Goal: Task Accomplishment & Management: Complete application form

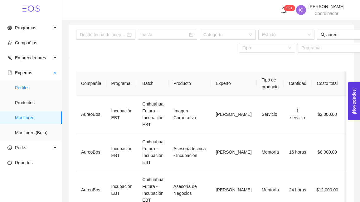
click at [41, 89] on span "Perfiles" at bounding box center [36, 87] width 42 height 12
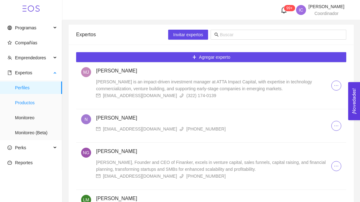
click at [27, 105] on span "Productos" at bounding box center [36, 102] width 42 height 12
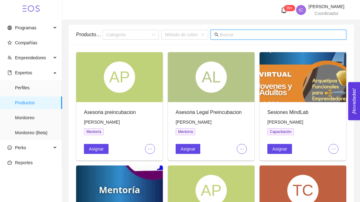
click at [252, 34] on input "text" at bounding box center [281, 34] width 123 height 7
type input "comercializacion"
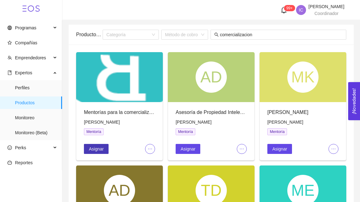
click at [92, 149] on span "Asignar" at bounding box center [96, 148] width 15 height 7
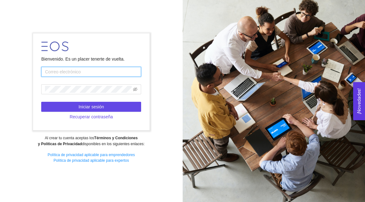
type input "[EMAIL_ADDRESS][PERSON_NAME][DOMAIN_NAME]"
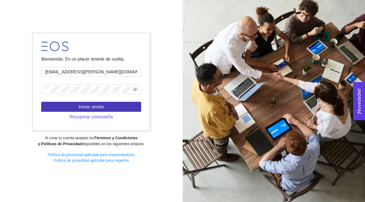
click at [102, 106] on span "Iniciar sesión" at bounding box center [91, 106] width 26 height 7
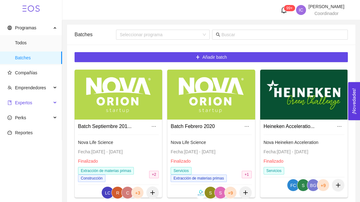
click at [46, 103] on span "Expertos" at bounding box center [29, 102] width 44 height 12
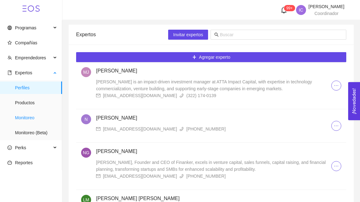
click at [32, 120] on span "Monitoreo" at bounding box center [36, 117] width 42 height 12
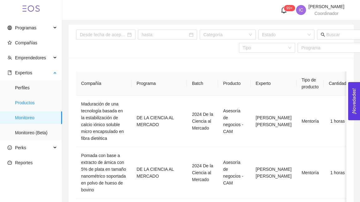
click at [32, 100] on span "Productos" at bounding box center [36, 102] width 42 height 12
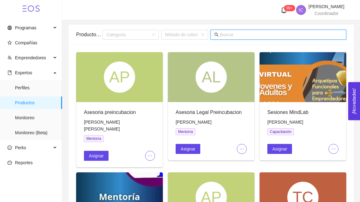
click at [246, 35] on input "text" at bounding box center [281, 34] width 123 height 7
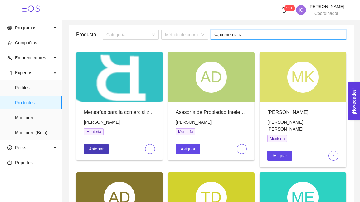
type input "comercializ"
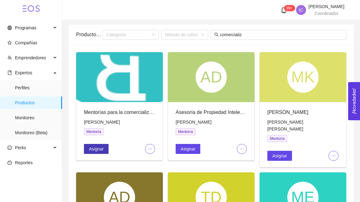
click at [95, 148] on span "Asignar" at bounding box center [96, 148] width 15 height 7
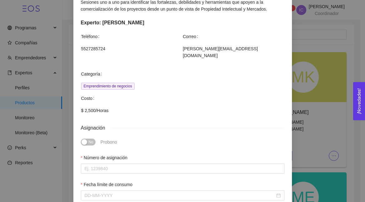
scroll to position [83, 0]
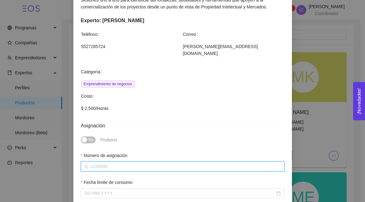
click at [122, 161] on input "Número de asignación" at bounding box center [182, 166] width 203 height 10
type input "0"
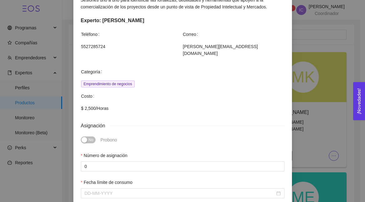
click at [134, 192] on div "Fecha límite de consumo" at bounding box center [182, 192] width 208 height 27
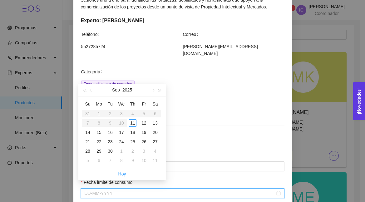
click at [142, 190] on input "Fecha límite de consumo" at bounding box center [180, 193] width 190 height 7
type input "[DATE]"
click at [112, 147] on td "30" at bounding box center [110, 150] width 11 height 9
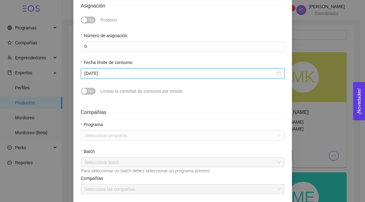
scroll to position [203, 0]
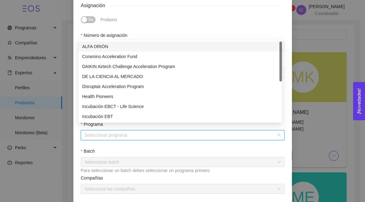
click at [138, 130] on input "search" at bounding box center [181, 134] width 192 height 9
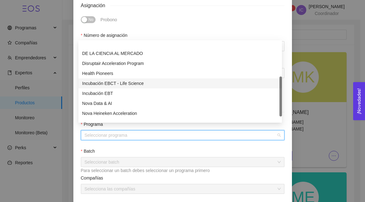
scroll to position [40, 0]
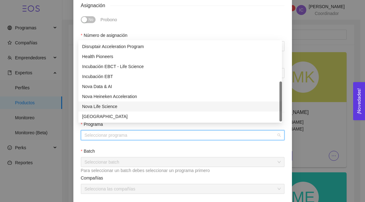
click at [106, 106] on div "Nova Life Science" at bounding box center [180, 106] width 196 height 7
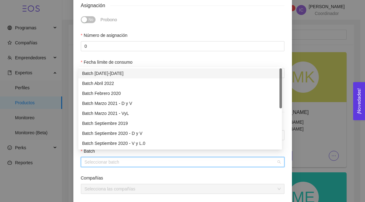
click at [114, 159] on input "search" at bounding box center [181, 161] width 192 height 9
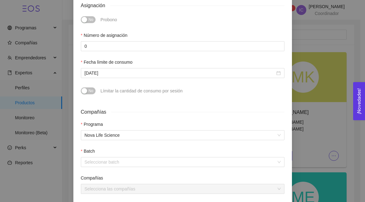
click at [141, 59] on div "Fecha límite de consumo" at bounding box center [182, 63] width 203 height 9
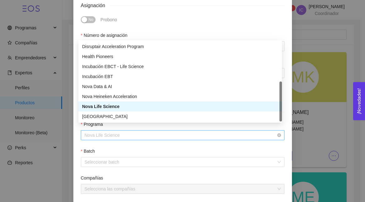
click at [137, 130] on span "Nova Life Science" at bounding box center [183, 134] width 196 height 9
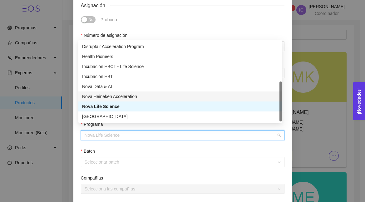
scroll to position [0, 0]
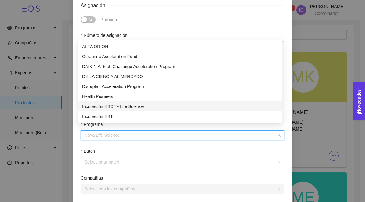
click at [129, 106] on div "Incubación EBCT - Life Science" at bounding box center [180, 106] width 196 height 7
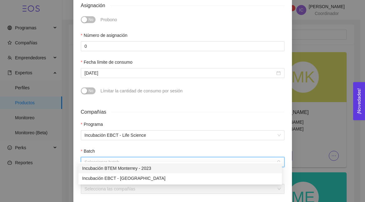
click at [120, 158] on input "search" at bounding box center [181, 161] width 192 height 9
click at [130, 133] on span "Incubación EBCT - Life Science" at bounding box center [183, 134] width 196 height 9
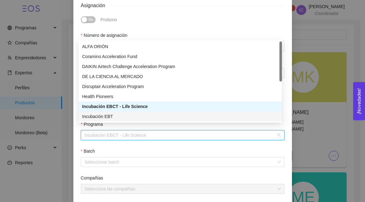
click at [122, 117] on div "Incubación EBT" at bounding box center [180, 116] width 196 height 7
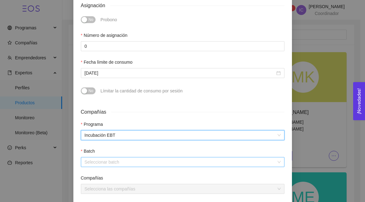
click at [121, 157] on input "search" at bounding box center [181, 161] width 192 height 9
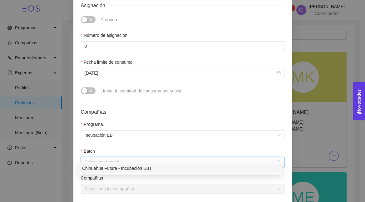
click at [122, 169] on div "Chihuahua Futura - Incubación EBT" at bounding box center [180, 168] width 196 height 7
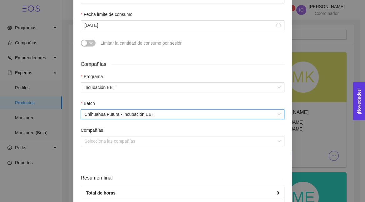
scroll to position [252, 0]
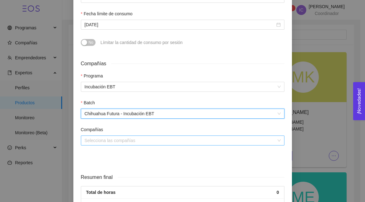
click at [134, 136] on input "search" at bounding box center [181, 140] width 192 height 9
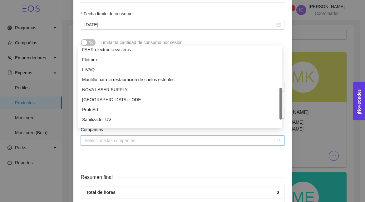
scroll to position [170, 0]
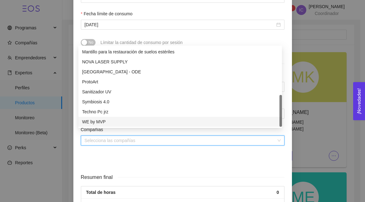
click at [122, 159] on div "Compañías Programa Incubación EBT Batch Chihuahua Futura - Incubación EBT Compa…" at bounding box center [182, 111] width 208 height 113
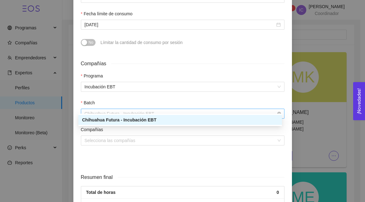
click at [134, 109] on span "Chihuahua Futura - Incubación EBT" at bounding box center [183, 113] width 196 height 9
click at [133, 82] on span "Incubación EBT" at bounding box center [183, 86] width 196 height 9
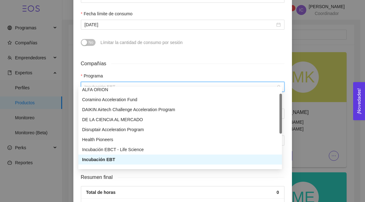
scroll to position [0, 0]
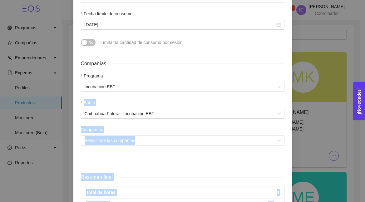
drag, startPoint x: 272, startPoint y: 192, endPoint x: 268, endPoint y: 43, distance: 149.5
click at [268, 43] on form "Asignación No Probono Número de asignación 0 Fecha límite de consumo [DATE] No …" at bounding box center [182, 81] width 203 height 257
click at [268, 43] on div "No Límitar la cantidad de consumo por sesión" at bounding box center [182, 45] width 203 height 17
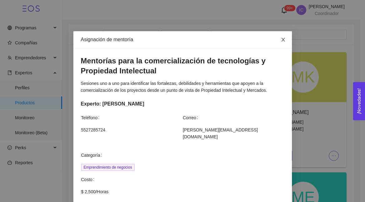
click at [283, 37] on span "Close" at bounding box center [282, 39] width 17 height 17
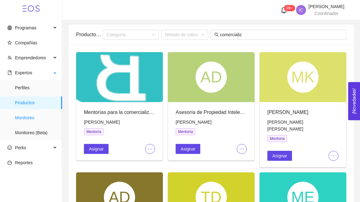
click at [55, 116] on span "Monitoreo" at bounding box center [36, 117] width 42 height 12
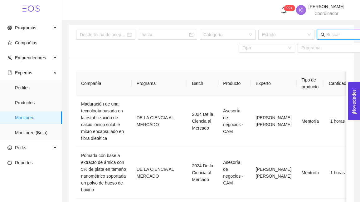
click at [338, 36] on input "text" at bounding box center [343, 34] width 34 height 7
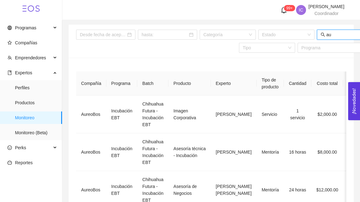
type input "a"
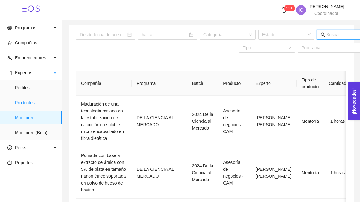
click at [40, 104] on span "Productos" at bounding box center [36, 102] width 42 height 12
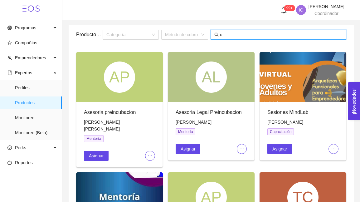
click at [260, 36] on input "c" at bounding box center [281, 34] width 123 height 7
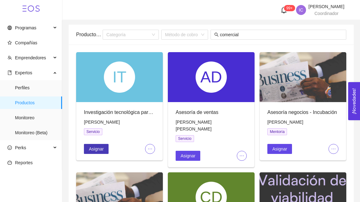
click at [101, 148] on span "Asignar" at bounding box center [96, 148] width 15 height 7
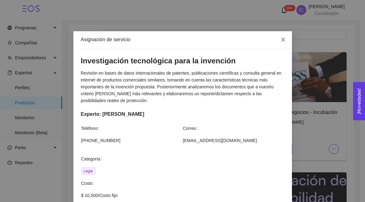
click at [285, 41] on span "Close" at bounding box center [282, 39] width 17 height 17
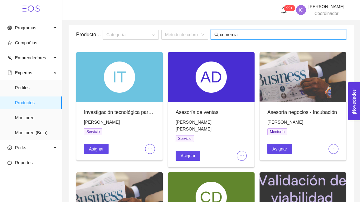
click at [256, 33] on input "comercial" at bounding box center [281, 34] width 123 height 7
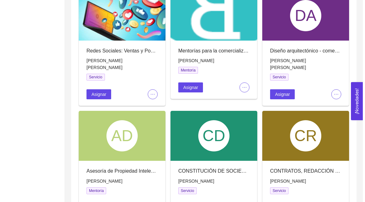
scroll to position [302, 0]
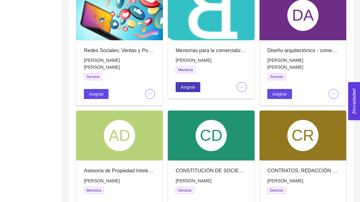
type input "comercia"
click at [195, 82] on button "Asignar" at bounding box center [188, 87] width 25 height 10
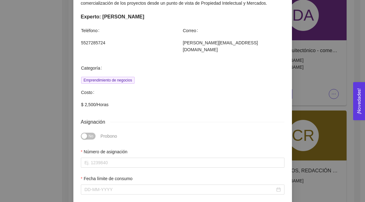
scroll to position [108, 0]
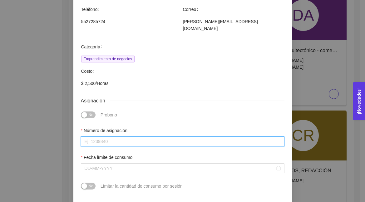
click at [130, 136] on input "Número de asignación" at bounding box center [182, 141] width 203 height 10
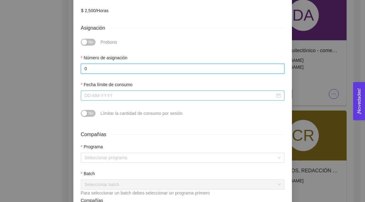
type input "0"
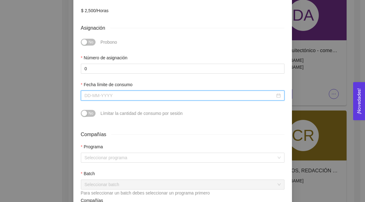
click at [144, 92] on input "Fecha límite de consumo" at bounding box center [180, 95] width 190 height 7
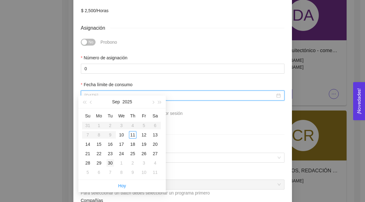
type input "[DATE]"
click at [109, 164] on div "30" at bounding box center [109, 162] width 7 height 7
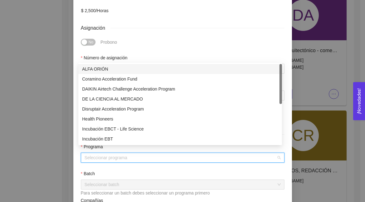
click at [152, 153] on input "search" at bounding box center [181, 157] width 192 height 9
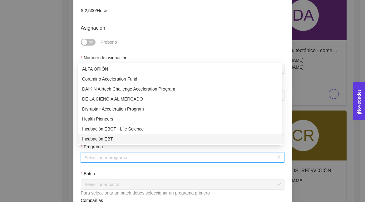
click at [108, 137] on div "Incubación EBT" at bounding box center [180, 138] width 196 height 7
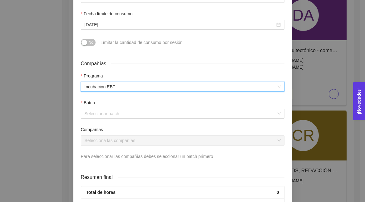
scroll to position [255, 0]
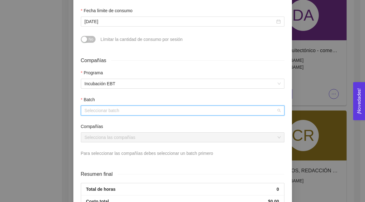
click at [116, 107] on input "search" at bounding box center [181, 110] width 192 height 9
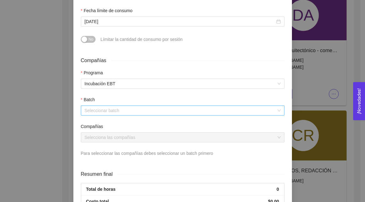
click at [131, 109] on input "search" at bounding box center [181, 110] width 192 height 9
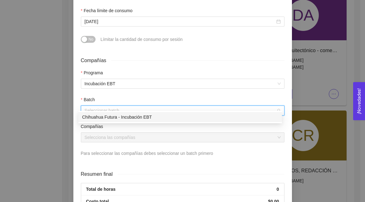
click at [134, 120] on div "Chihuahua Futura - Incubación EBT" at bounding box center [180, 117] width 196 height 7
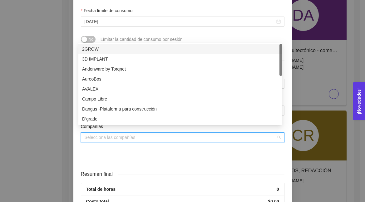
click at [138, 133] on input "search" at bounding box center [181, 137] width 192 height 9
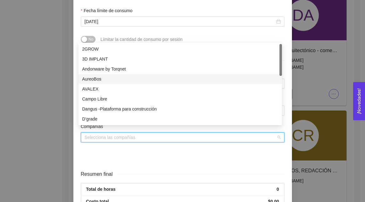
click at [109, 81] on div "AureoBos" at bounding box center [180, 79] width 196 height 7
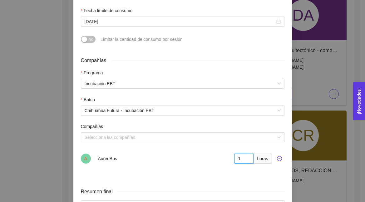
type input "1"
click at [246, 154] on input "1" at bounding box center [243, 159] width 19 height 10
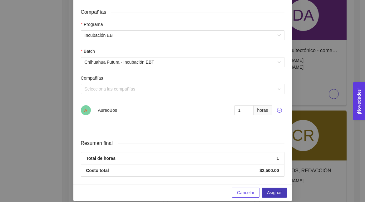
click at [269, 189] on span "Asignar" at bounding box center [274, 192] width 15 height 7
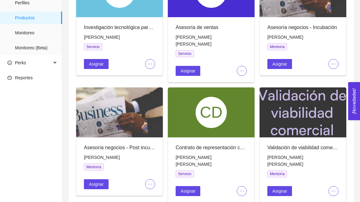
scroll to position [0, 0]
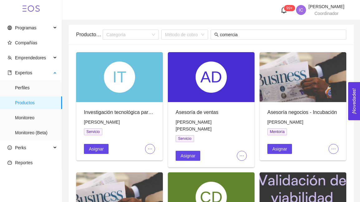
click at [6, 109] on ul "Perfiles Productos Monitoreo Monitoreo (Beta)" at bounding box center [31, 110] width 62 height 60
click at [246, 38] on input "comercia" at bounding box center [281, 34] width 123 height 7
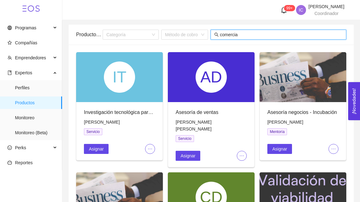
click at [246, 38] on input "comercia" at bounding box center [281, 34] width 123 height 7
type input "senasica"
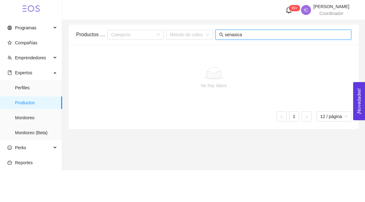
click at [253, 37] on input "senasica" at bounding box center [286, 34] width 123 height 7
